Goal: Browse casually: Explore the website without a specific task or goal

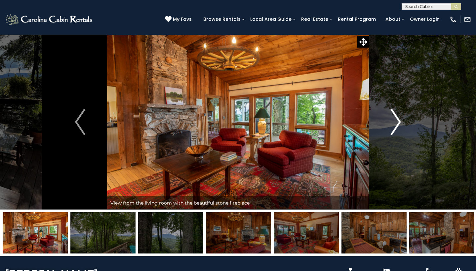
click at [396, 126] on img "Next" at bounding box center [396, 122] width 10 height 26
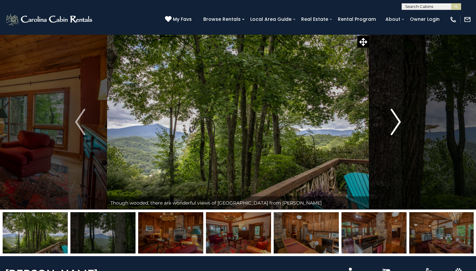
click at [396, 126] on img "Next" at bounding box center [396, 122] width 10 height 26
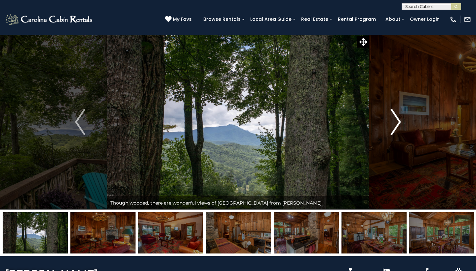
click at [396, 126] on img "Next" at bounding box center [396, 122] width 10 height 26
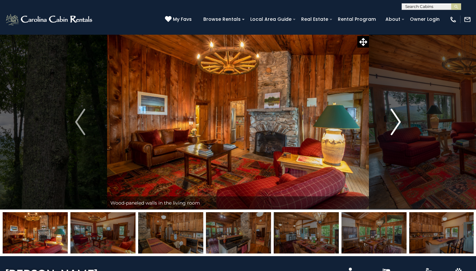
click at [396, 126] on img "Next" at bounding box center [396, 122] width 10 height 26
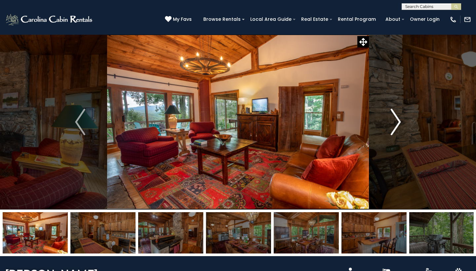
click at [396, 126] on img "Next" at bounding box center [396, 122] width 10 height 26
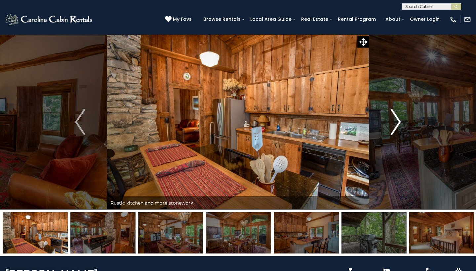
click at [396, 126] on img "Next" at bounding box center [396, 122] width 10 height 26
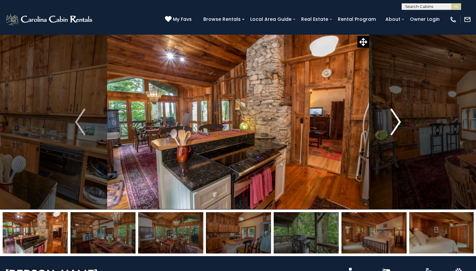
click at [396, 126] on img "Next" at bounding box center [396, 122] width 10 height 26
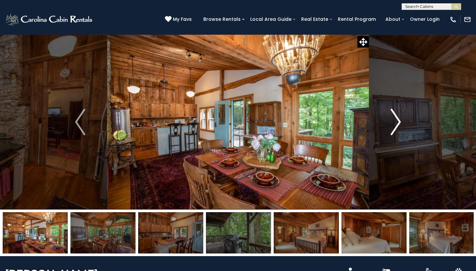
click at [396, 126] on img "Next" at bounding box center [396, 122] width 10 height 26
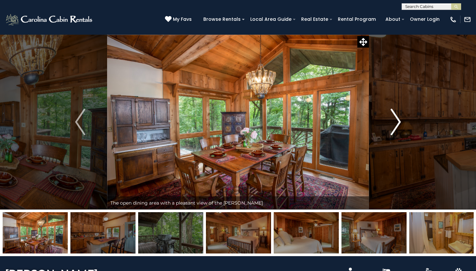
click at [396, 126] on img "Next" at bounding box center [396, 122] width 10 height 26
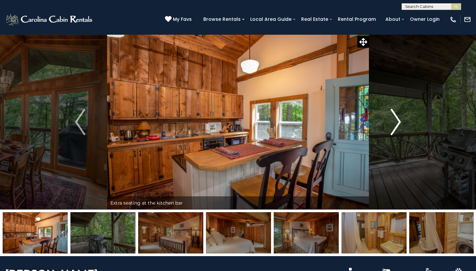
click at [396, 126] on img "Next" at bounding box center [396, 122] width 10 height 26
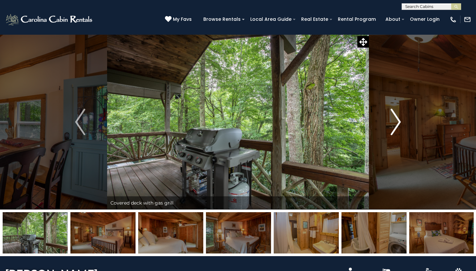
click at [397, 126] on img "Next" at bounding box center [396, 122] width 10 height 26
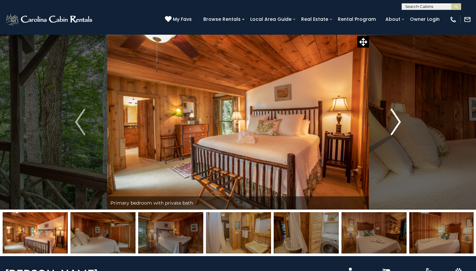
click at [397, 126] on img "Next" at bounding box center [396, 122] width 10 height 26
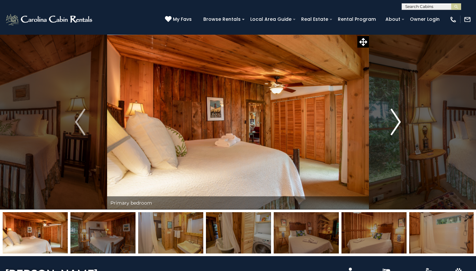
click at [397, 126] on img "Next" at bounding box center [396, 122] width 10 height 26
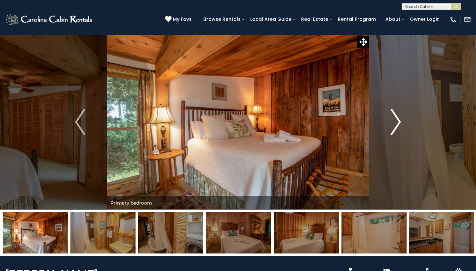
click at [397, 126] on img "Next" at bounding box center [396, 122] width 10 height 26
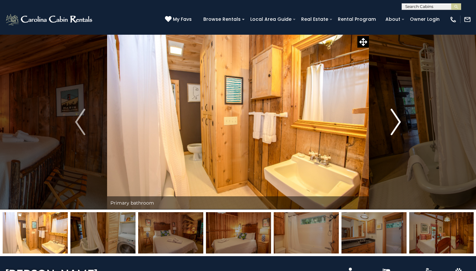
click at [396, 126] on img "Next" at bounding box center [396, 122] width 10 height 26
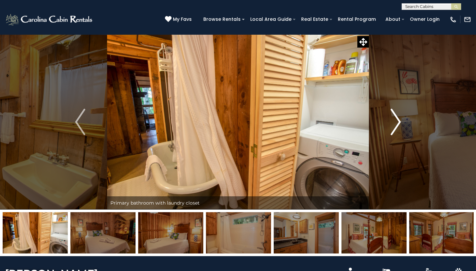
click at [396, 126] on img "Next" at bounding box center [396, 122] width 10 height 26
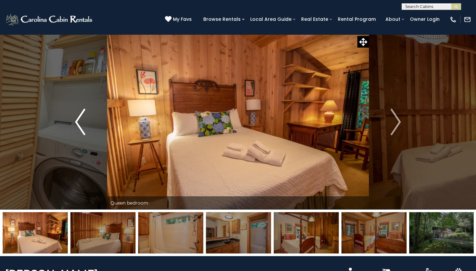
click at [78, 116] on img "Previous" at bounding box center [80, 122] width 10 height 26
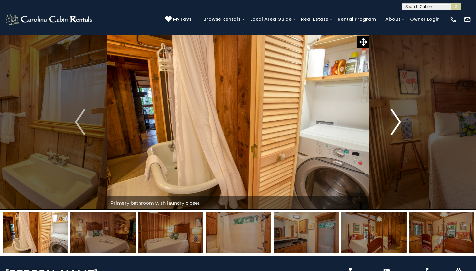
click at [394, 123] on img "Next" at bounding box center [396, 122] width 10 height 26
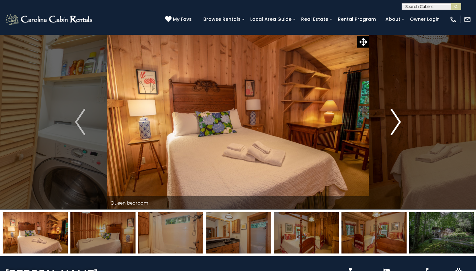
click at [396, 123] on img "Next" at bounding box center [396, 122] width 10 height 26
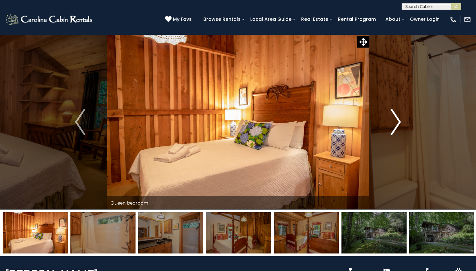
click at [397, 123] on img "Next" at bounding box center [396, 122] width 10 height 26
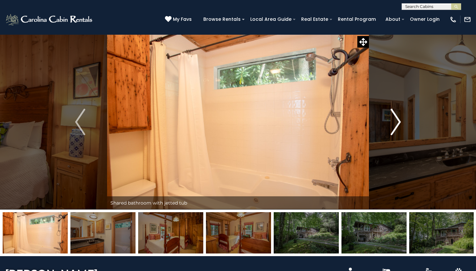
click at [397, 123] on img "Next" at bounding box center [396, 122] width 10 height 26
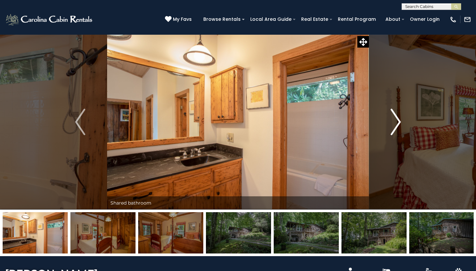
click at [397, 124] on img "Next" at bounding box center [396, 122] width 10 height 26
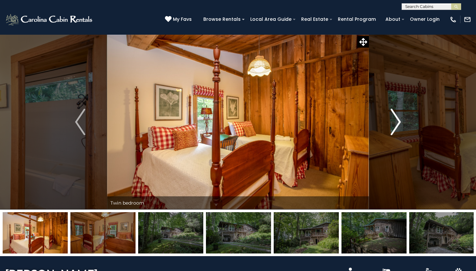
click at [397, 124] on img "Next" at bounding box center [396, 122] width 10 height 26
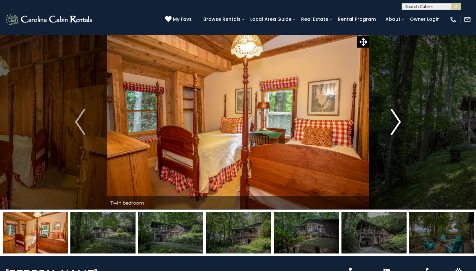
click at [397, 124] on img "Next" at bounding box center [396, 122] width 10 height 26
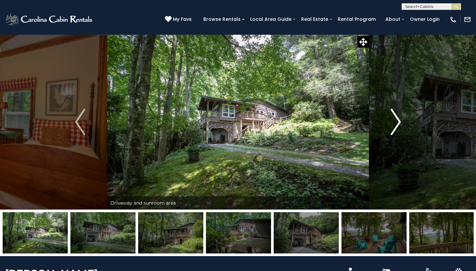
click at [397, 124] on img "Next" at bounding box center [396, 122] width 10 height 26
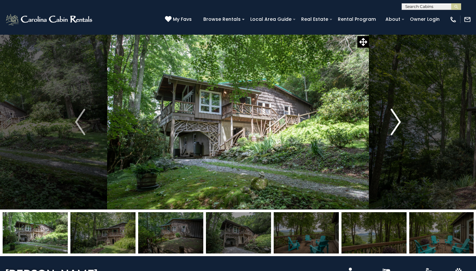
click at [397, 124] on img "Next" at bounding box center [396, 122] width 10 height 26
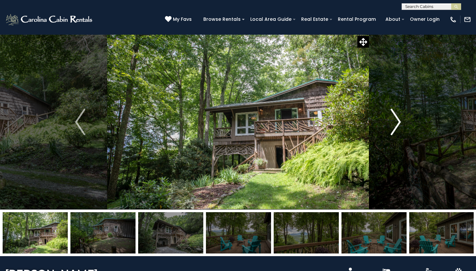
click at [397, 124] on img "Next" at bounding box center [396, 122] width 10 height 26
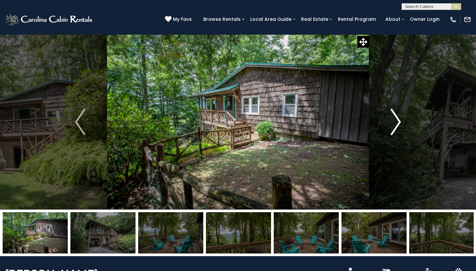
click at [397, 124] on img "Next" at bounding box center [396, 122] width 10 height 26
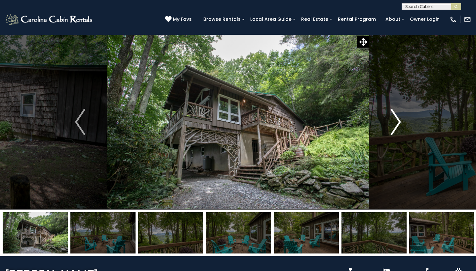
click at [398, 124] on img "Next" at bounding box center [396, 122] width 10 height 26
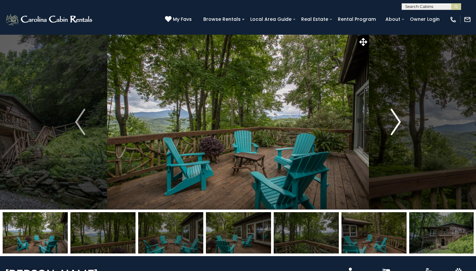
click at [398, 124] on img "Next" at bounding box center [396, 122] width 10 height 26
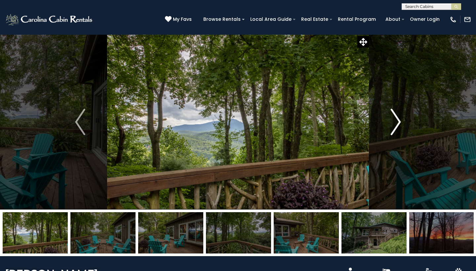
click at [398, 125] on img "Next" at bounding box center [396, 122] width 10 height 26
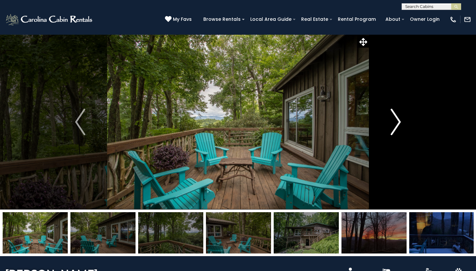
click at [398, 125] on img "Next" at bounding box center [396, 122] width 10 height 26
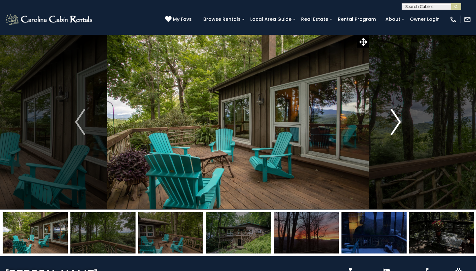
click at [398, 125] on img "Next" at bounding box center [396, 122] width 10 height 26
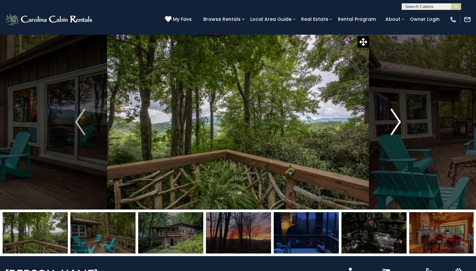
click at [398, 125] on img "Next" at bounding box center [396, 122] width 10 height 26
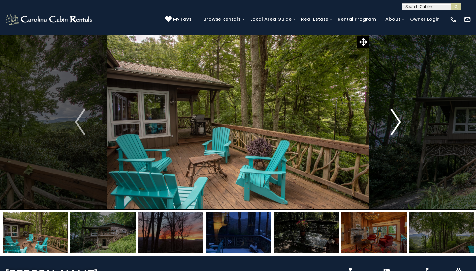
click at [398, 125] on img "Next" at bounding box center [396, 122] width 10 height 26
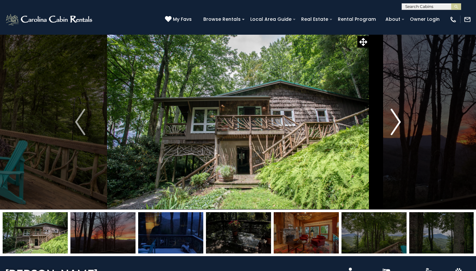
click at [398, 125] on img "Next" at bounding box center [396, 122] width 10 height 26
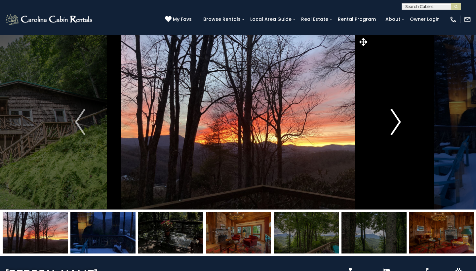
click at [398, 125] on img "Next" at bounding box center [396, 122] width 10 height 26
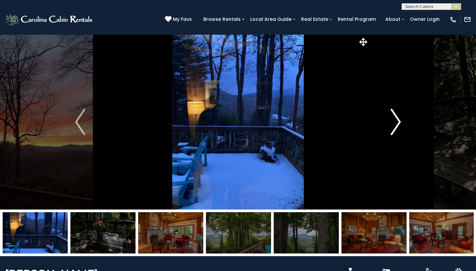
click at [398, 125] on img "Next" at bounding box center [396, 122] width 10 height 26
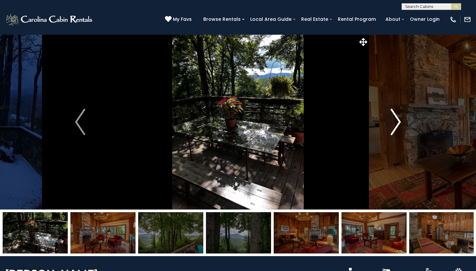
click at [398, 125] on img "Next" at bounding box center [396, 122] width 10 height 26
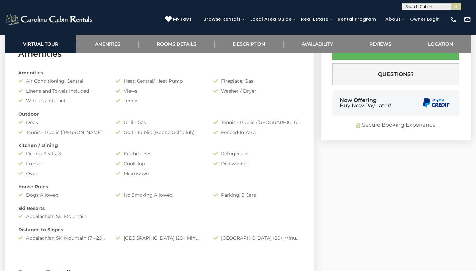
scroll to position [480, 0]
